Goal: Information Seeking & Learning: Learn about a topic

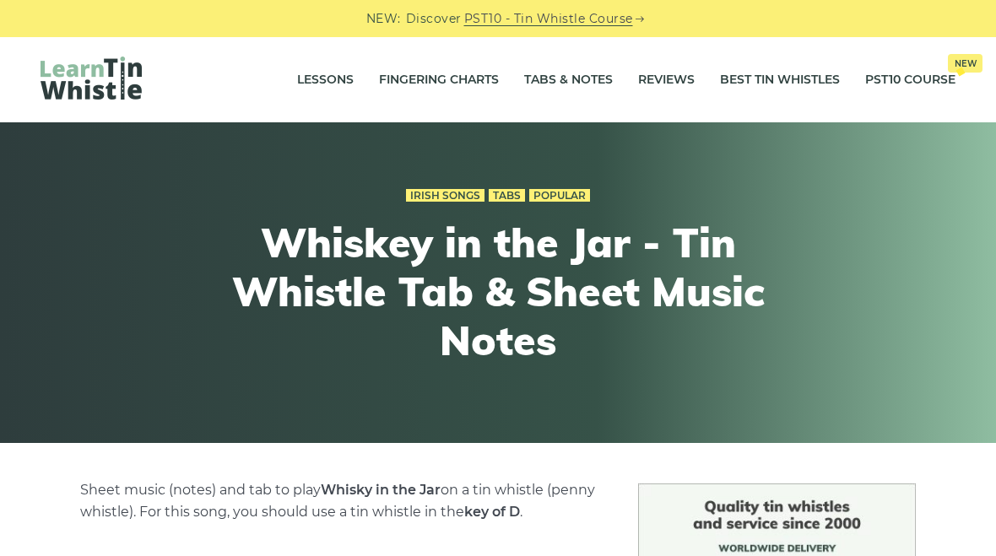
click at [197, 434] on div "Irish Songs Tabs Popular Whiskey in the Jar - Tin Whistle Tab & Sheet Music Not…" at bounding box center [498, 282] width 996 height 321
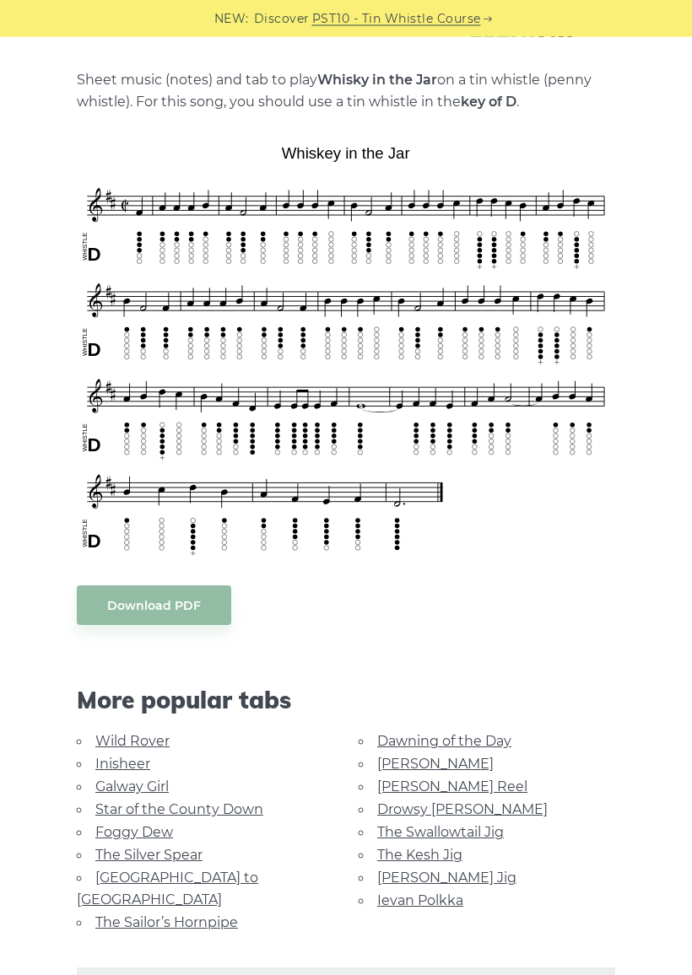
scroll to position [377, 0]
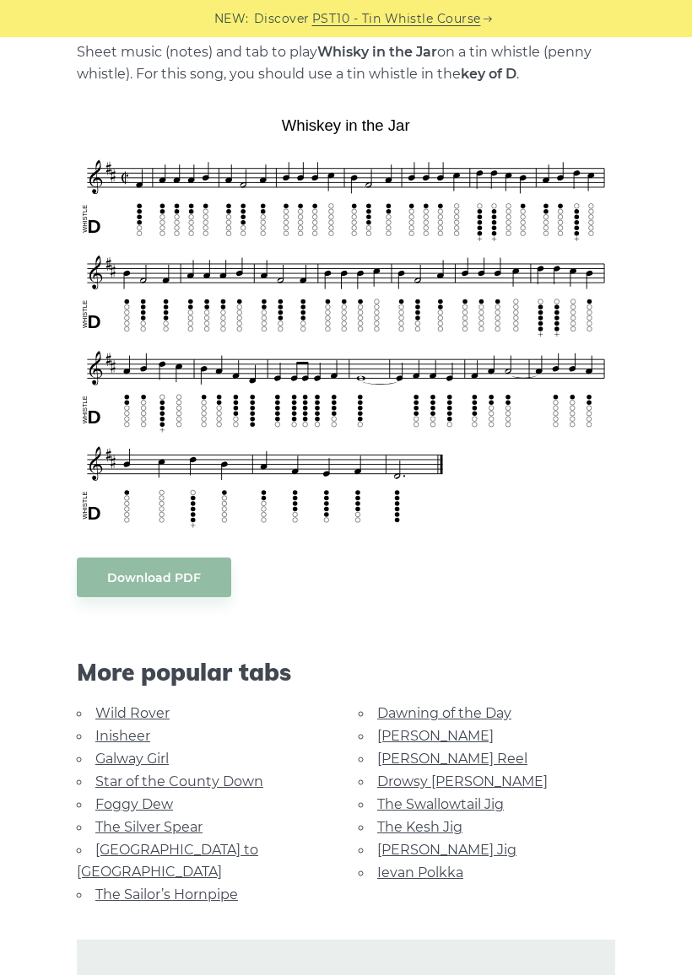
click at [131, 742] on link "Inisheer" at bounding box center [122, 736] width 55 height 16
click at [116, 728] on link "Inisheer" at bounding box center [122, 736] width 55 height 16
click at [134, 728] on link "Inisheer" at bounding box center [122, 736] width 55 height 16
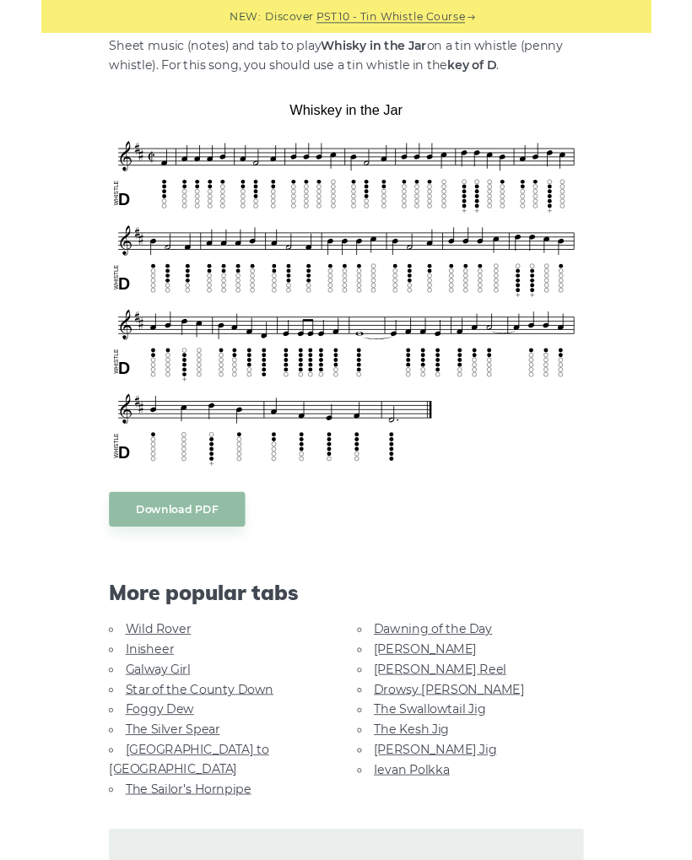
scroll to position [424, 0]
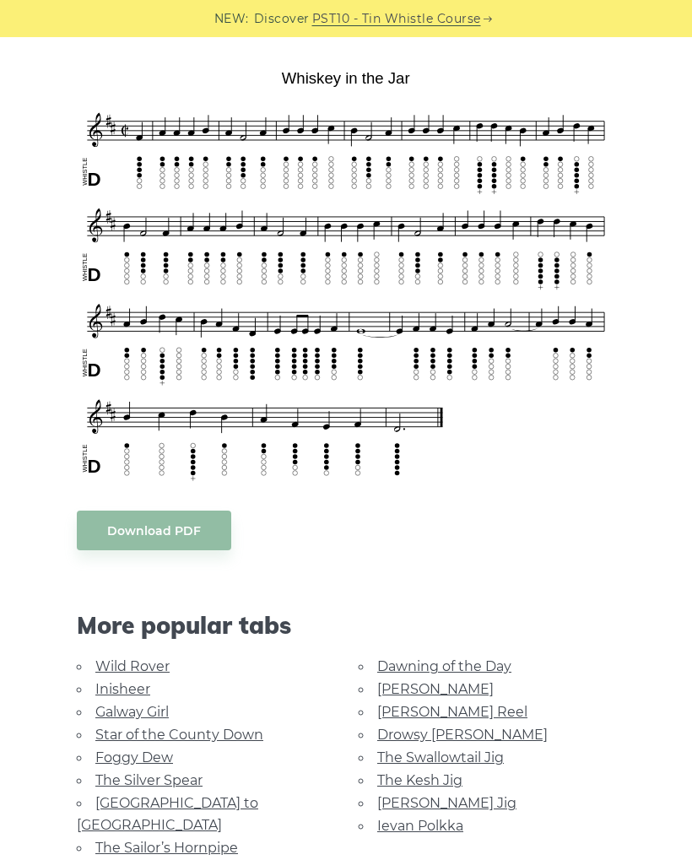
click at [143, 694] on link "Inisheer" at bounding box center [122, 689] width 55 height 16
click at [136, 681] on link "Inisheer" at bounding box center [122, 689] width 55 height 16
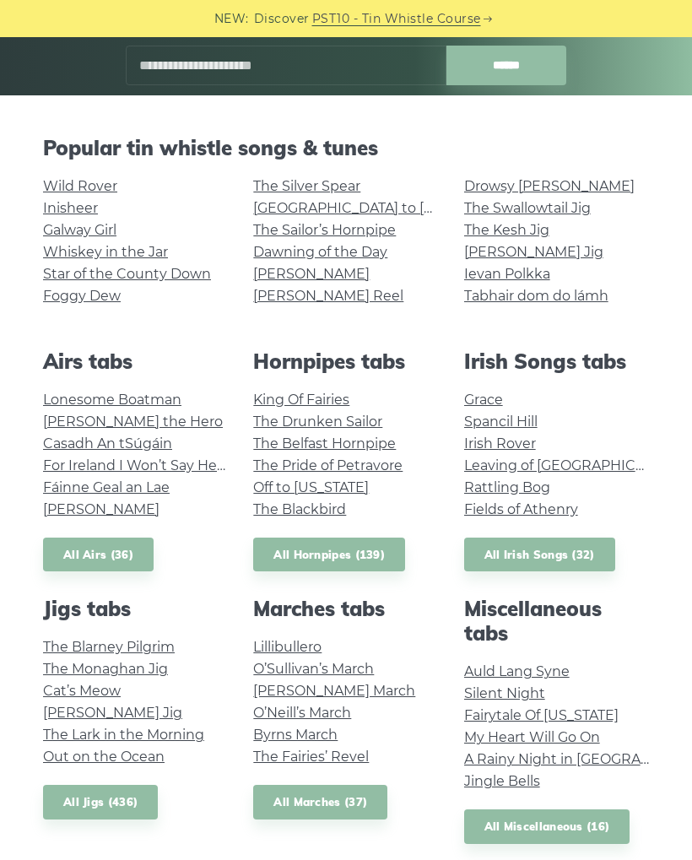
scroll to position [259, 0]
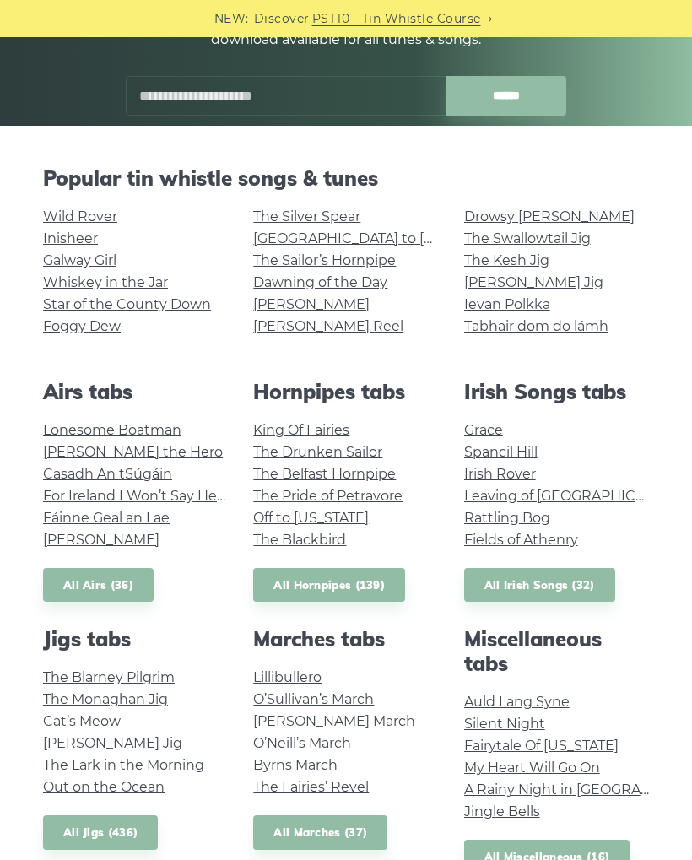
click at [109, 333] on link "Foggy Dew" at bounding box center [82, 326] width 78 height 16
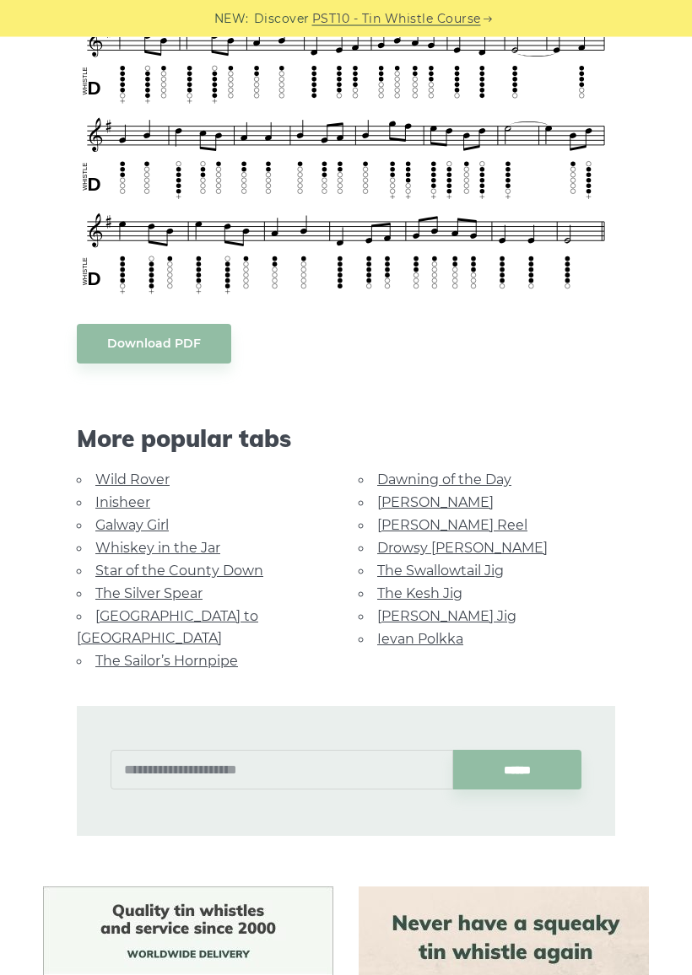
scroll to position [609, 0]
click at [214, 616] on link "Rocky Road to Dublin" at bounding box center [167, 627] width 181 height 38
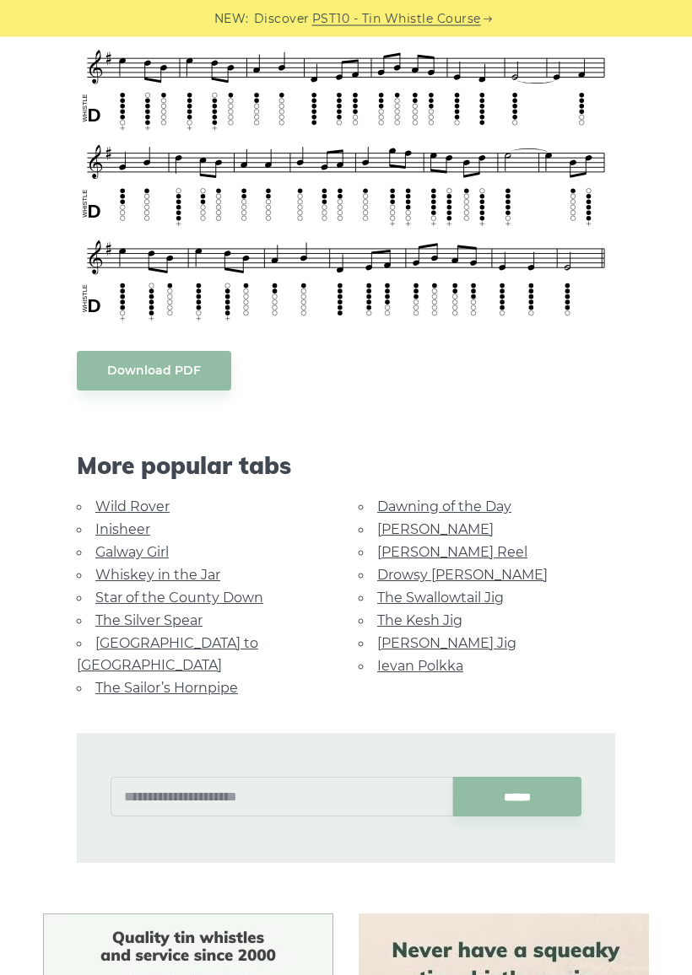
scroll to position [604, 0]
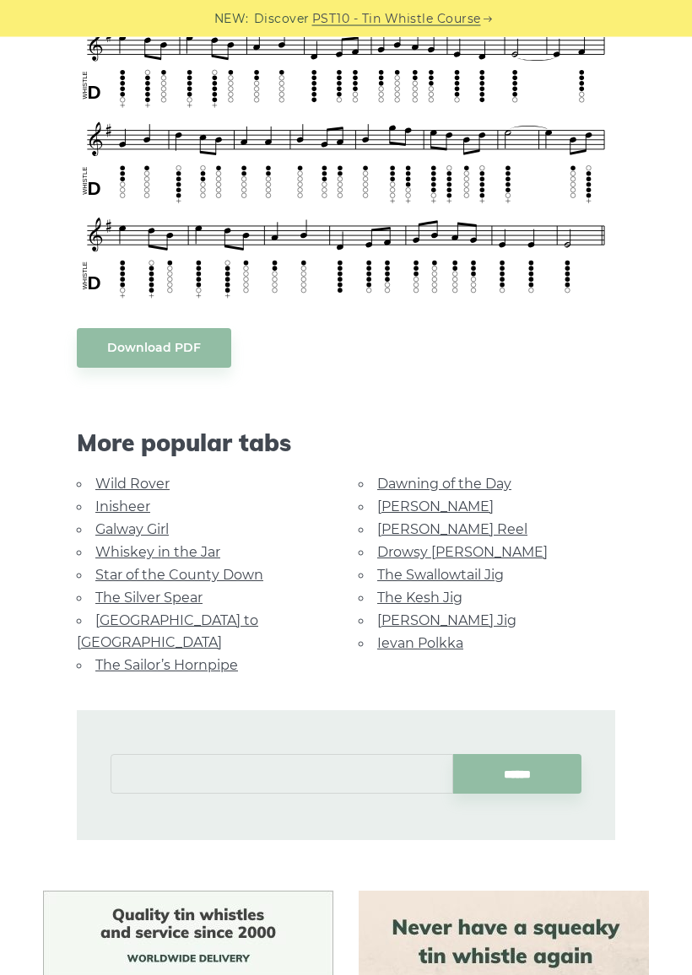
click at [289, 755] on input "text" at bounding box center [282, 775] width 342 height 40
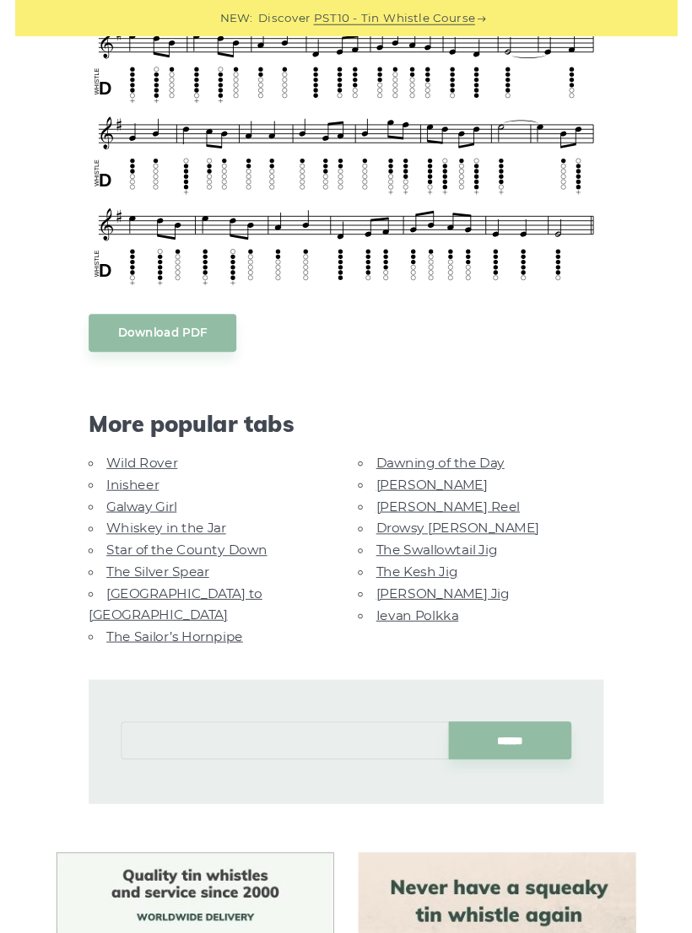
scroll to position [762, 0]
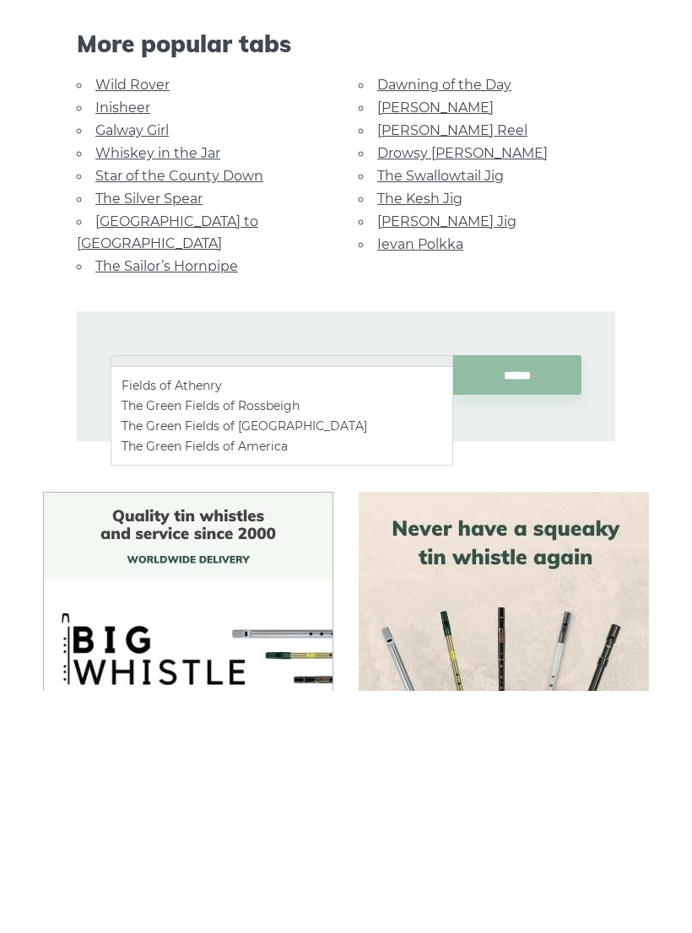
click at [191, 618] on li "Fields of Athenry" at bounding box center [281, 628] width 320 height 20
type input "**********"
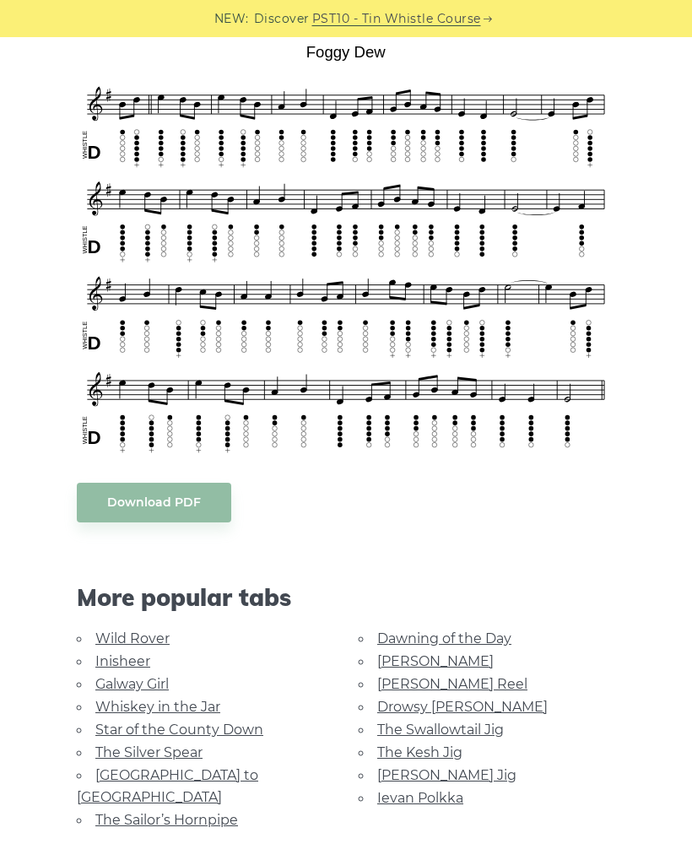
scroll to position [447, 0]
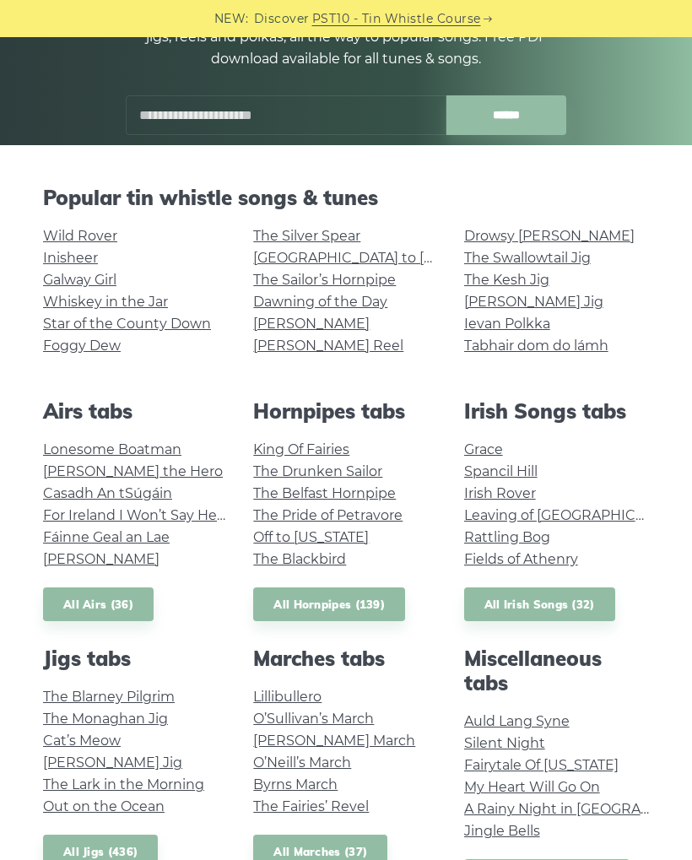
scroll to position [239, 0]
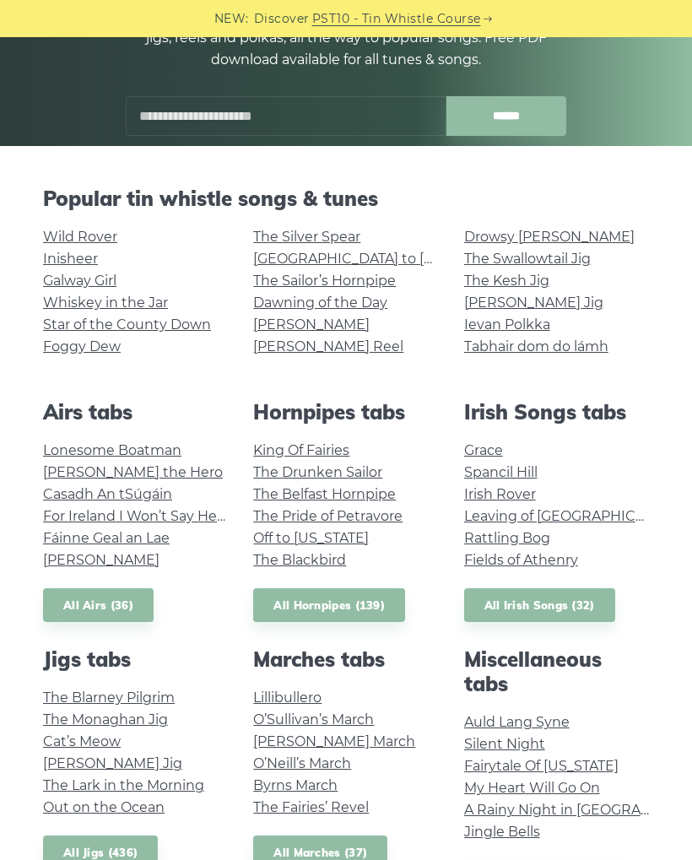
click at [574, 514] on link "Leaving of Liverpool" at bounding box center [573, 516] width 218 height 16
click at [536, 759] on link "Fairytale Of New York" at bounding box center [541, 766] width 154 height 16
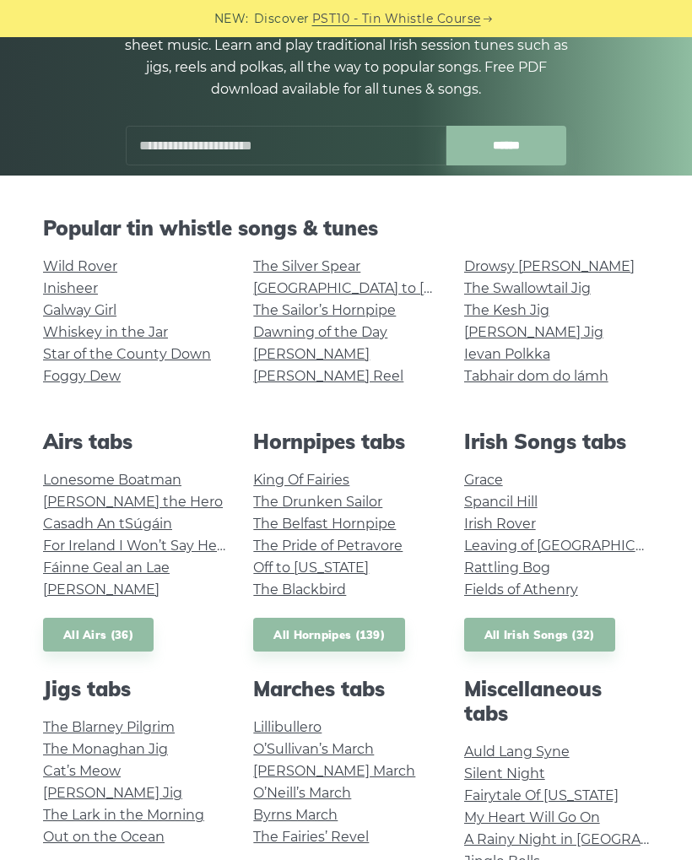
scroll to position [208, 0]
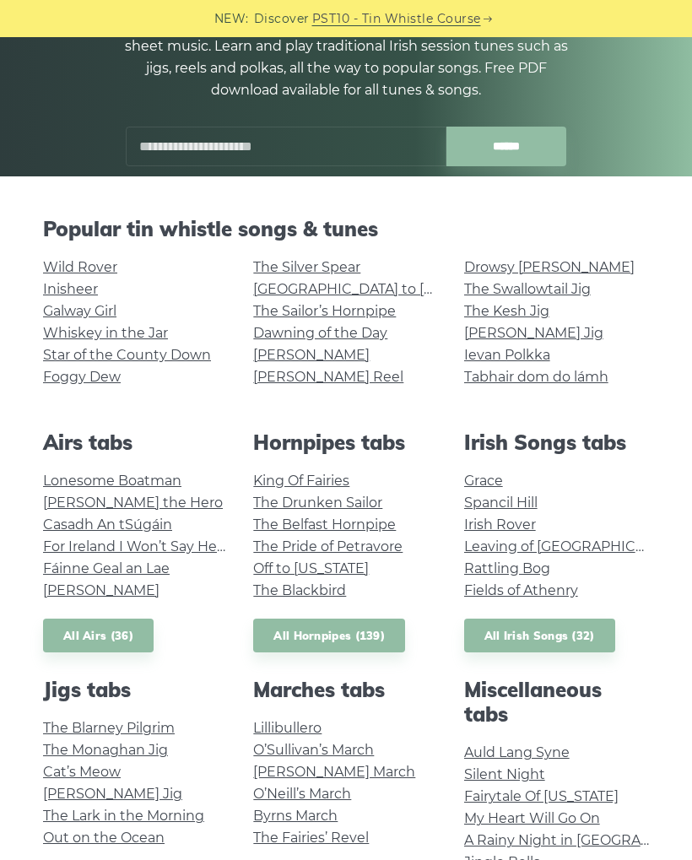
click at [372, 502] on link "The Drunken Sailor" at bounding box center [317, 502] width 129 height 16
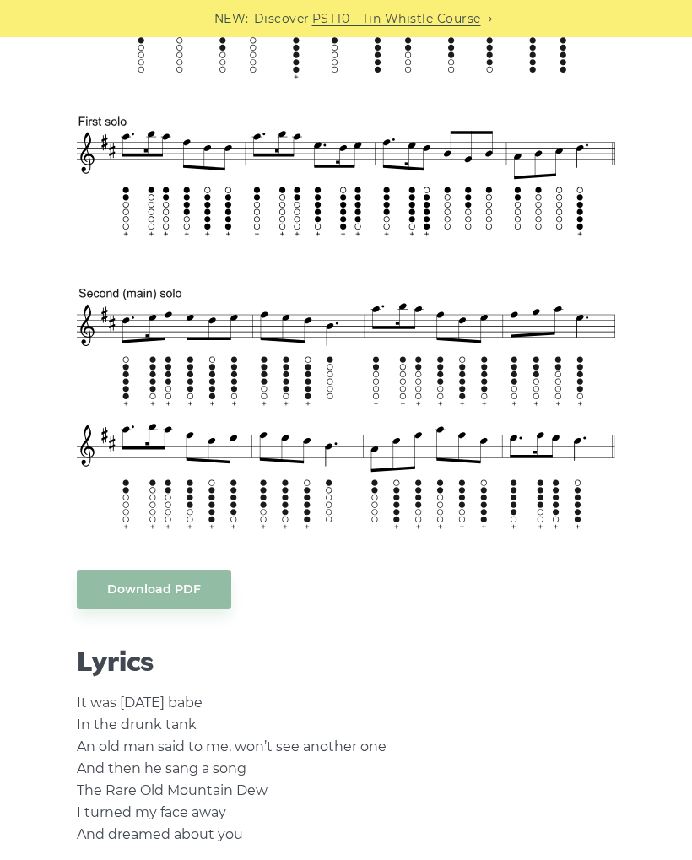
scroll to position [719, 0]
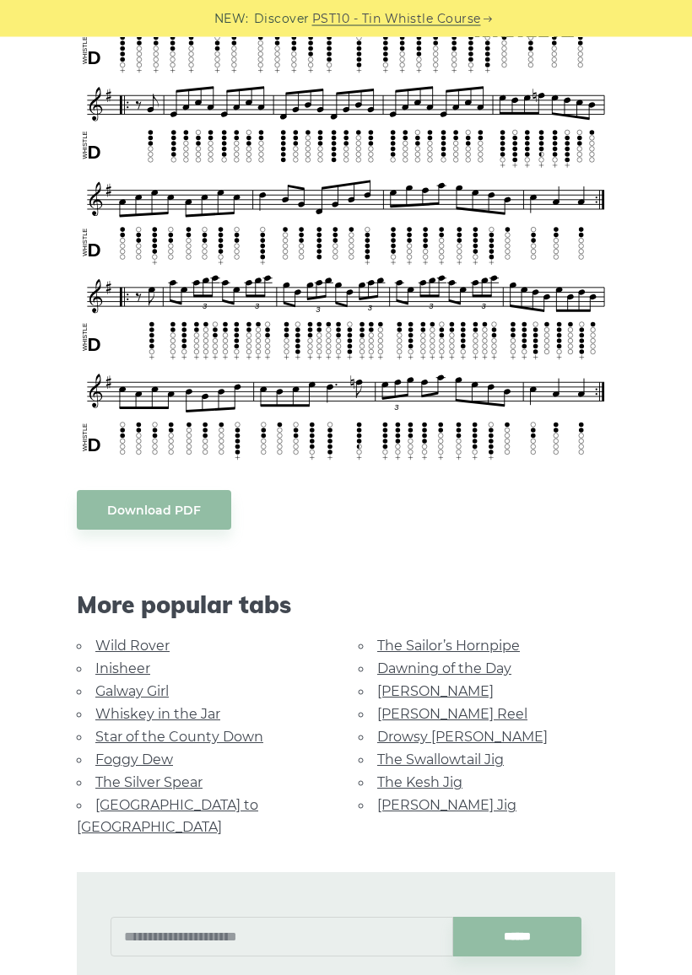
scroll to position [2248, 0]
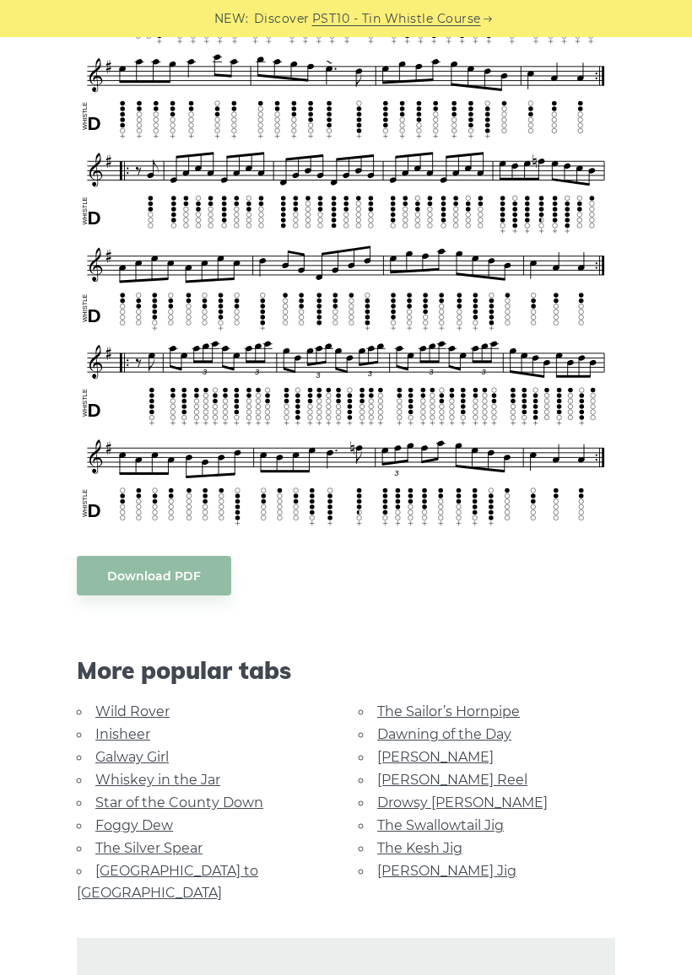
scroll to position [2181, 0]
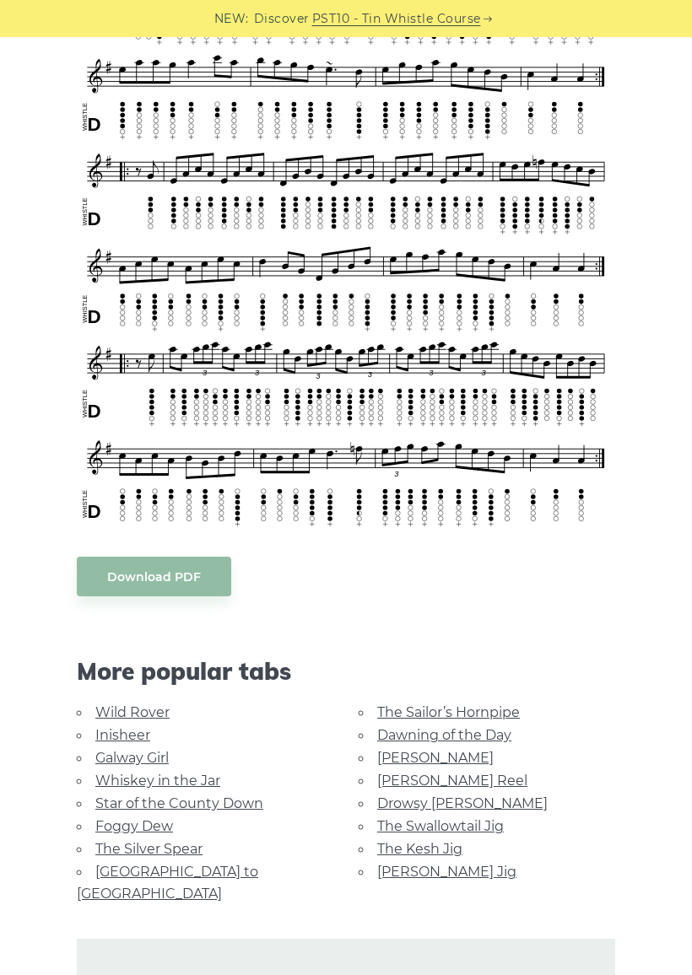
click at [121, 720] on link "Wild Rover" at bounding box center [132, 712] width 74 height 16
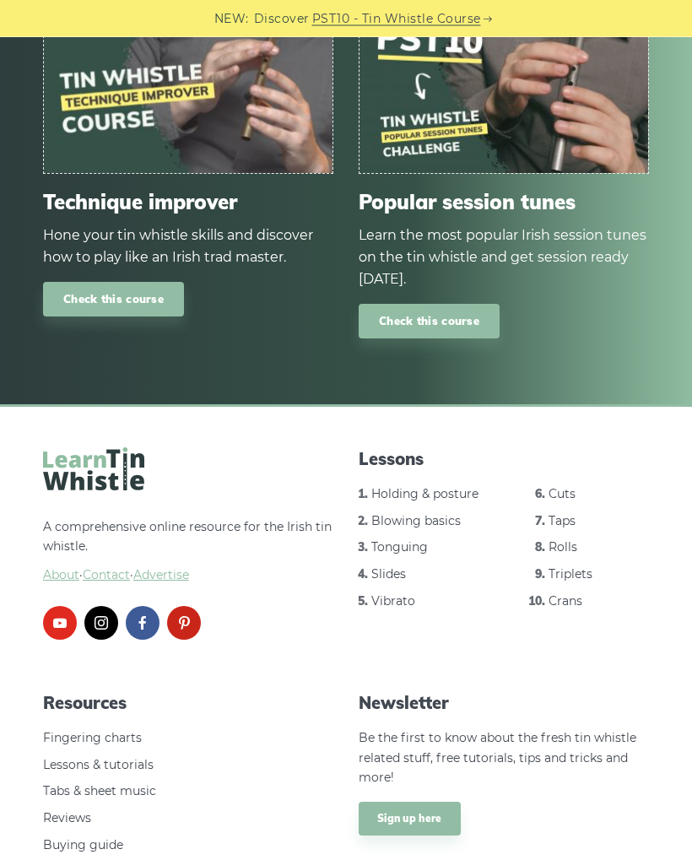
scroll to position [2538, 0]
click at [440, 513] on link "Blowing basics" at bounding box center [415, 520] width 89 height 15
click at [402, 539] on link "Tonguing" at bounding box center [399, 546] width 57 height 15
click at [386, 566] on link "Slides" at bounding box center [388, 573] width 35 height 15
click at [383, 593] on link "Vibrato" at bounding box center [393, 600] width 44 height 15
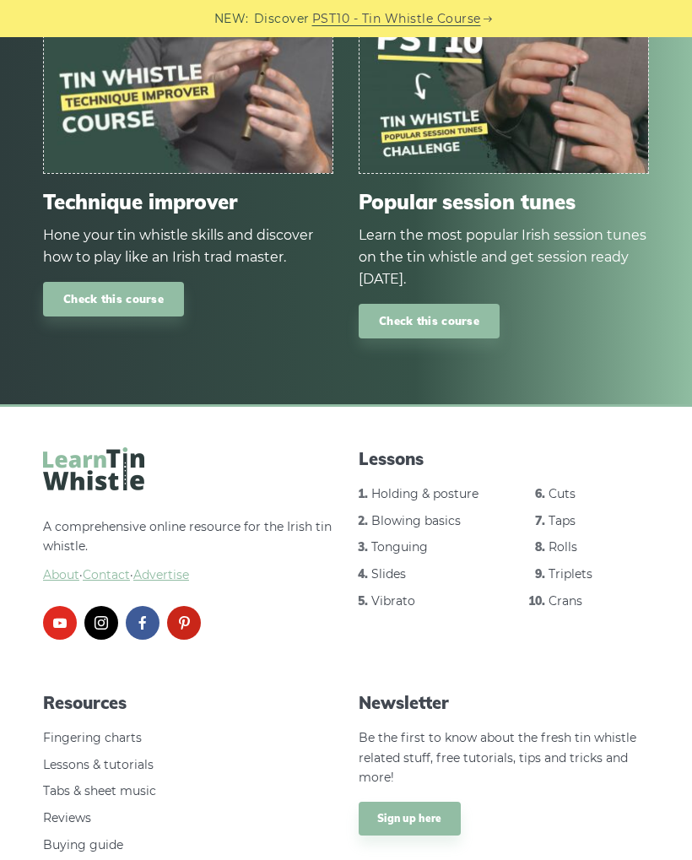
click at [553, 486] on link "Cuts" at bounding box center [561, 493] width 27 height 15
click at [567, 513] on link "Taps" at bounding box center [561, 520] width 27 height 15
click at [561, 539] on link "Rolls" at bounding box center [562, 546] width 29 height 15
click at [575, 566] on link "Triplets" at bounding box center [570, 573] width 44 height 15
click at [564, 593] on link "Crans" at bounding box center [565, 600] width 34 height 15
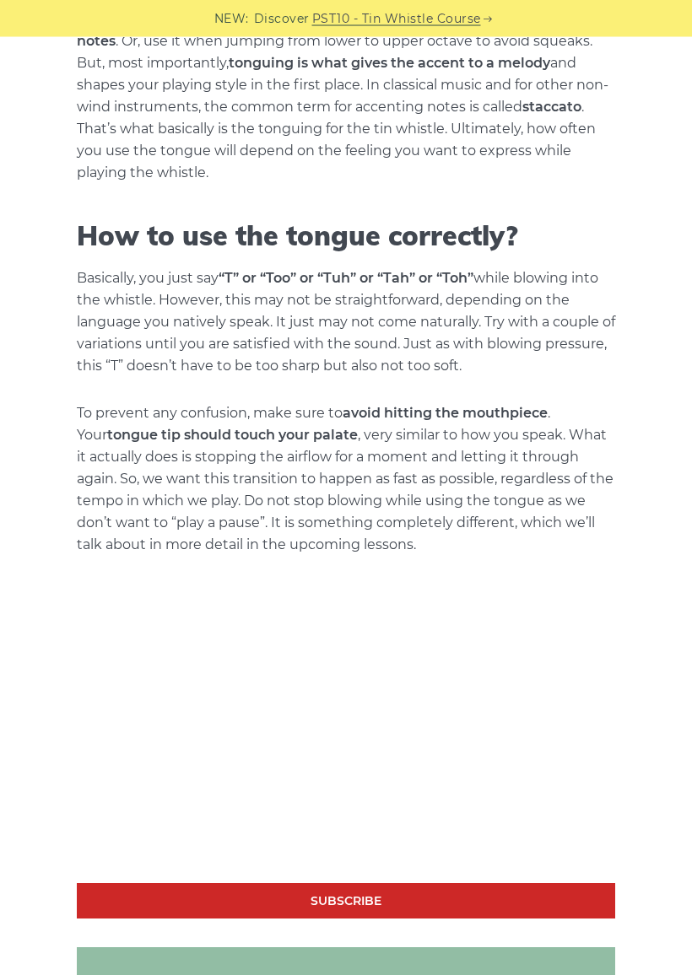
scroll to position [640, 0]
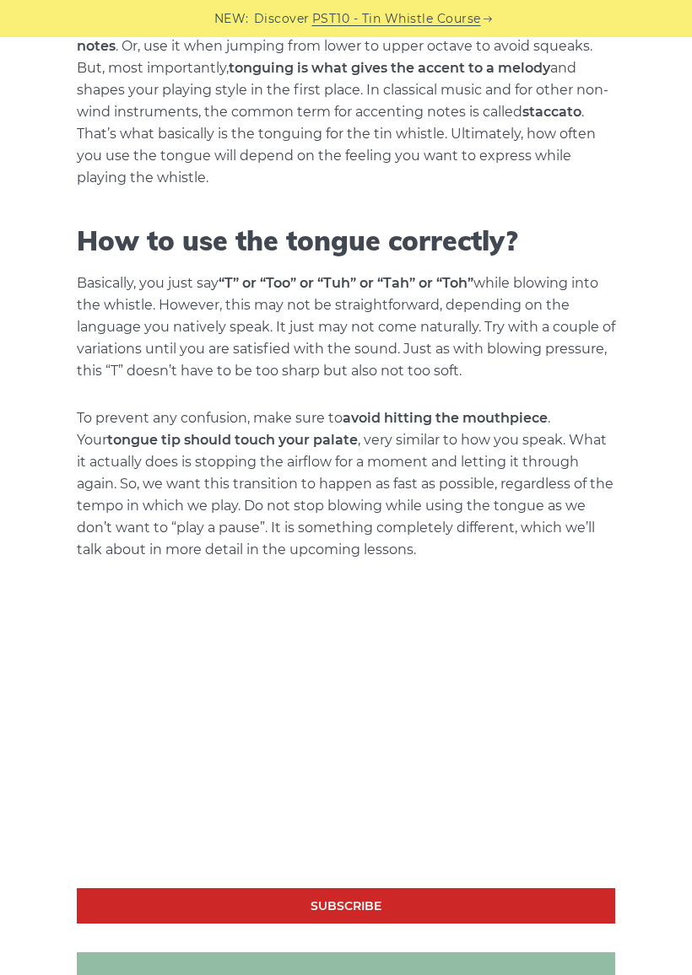
click at [112, 859] on link "Subscribe" at bounding box center [346, 906] width 538 height 36
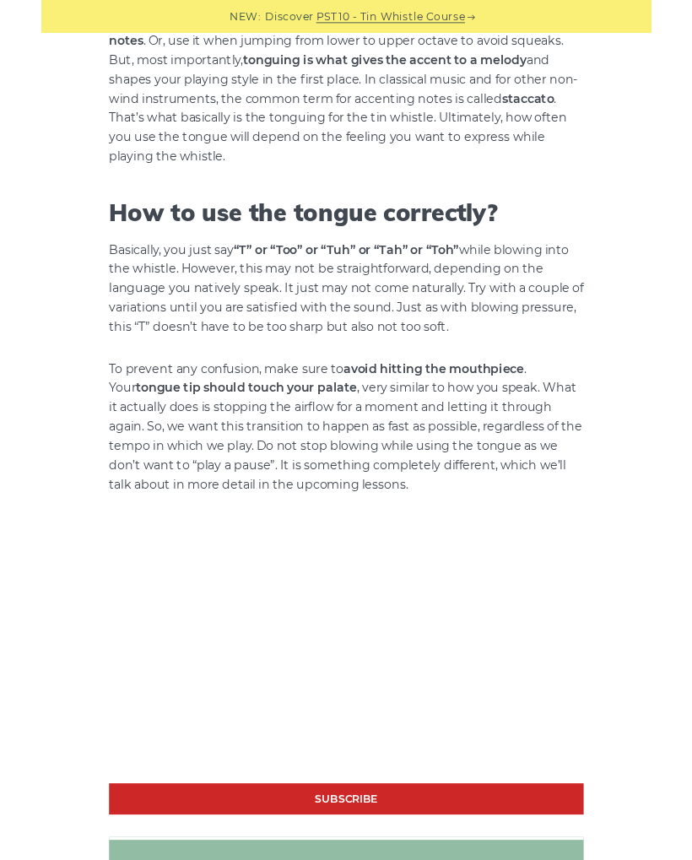
scroll to position [688, 0]
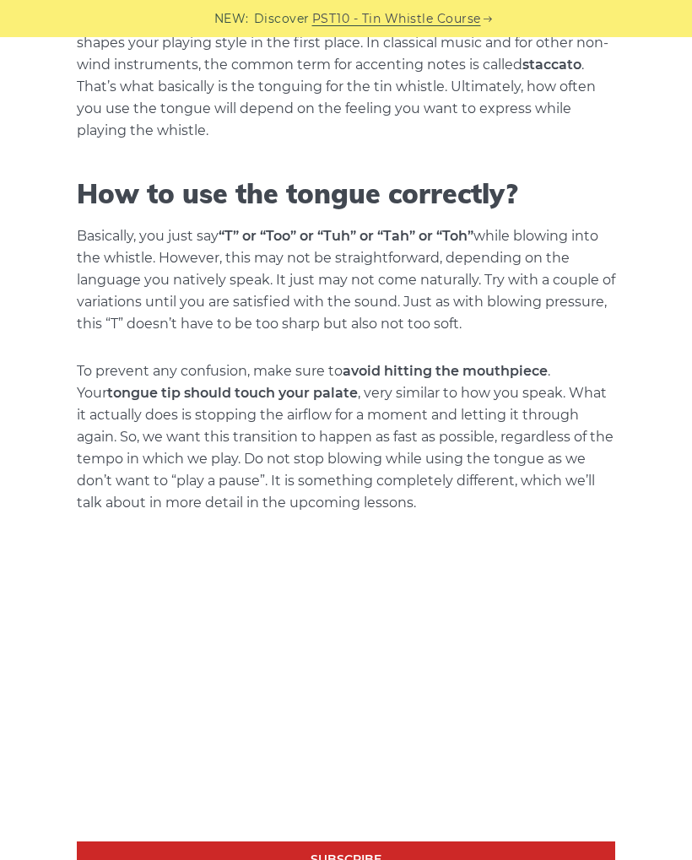
click at [114, 843] on link "Subscribe" at bounding box center [346, 859] width 538 height 36
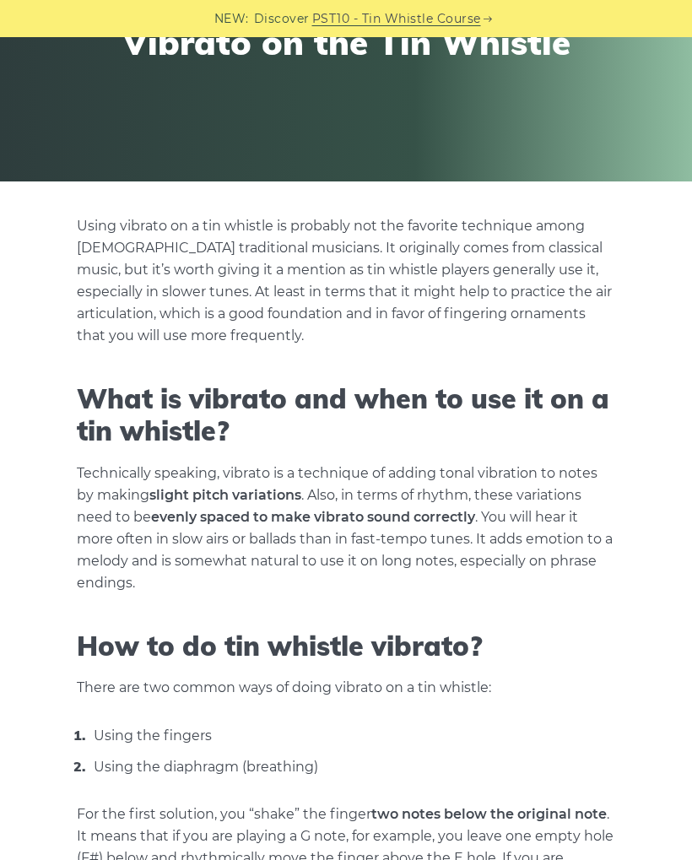
scroll to position [120, 0]
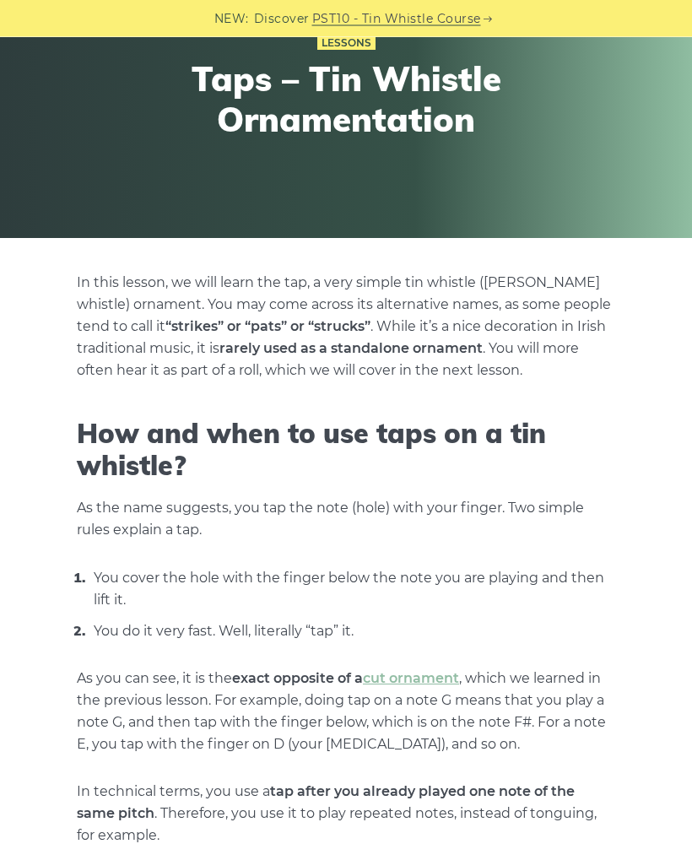
scroll to position [102, 0]
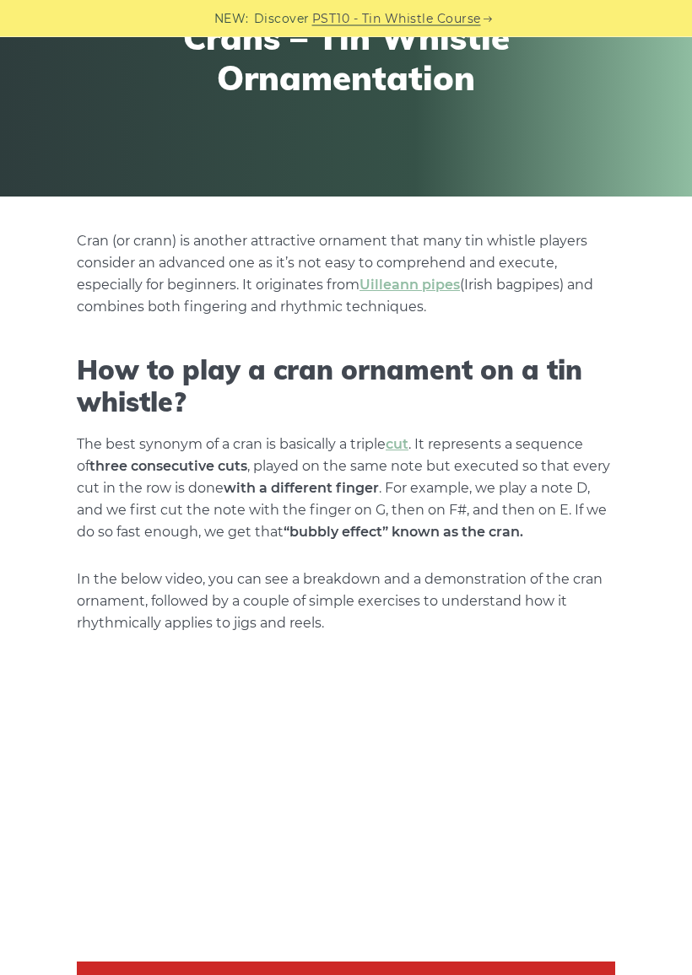
scroll to position [311, 0]
